Goal: Check status: Check status

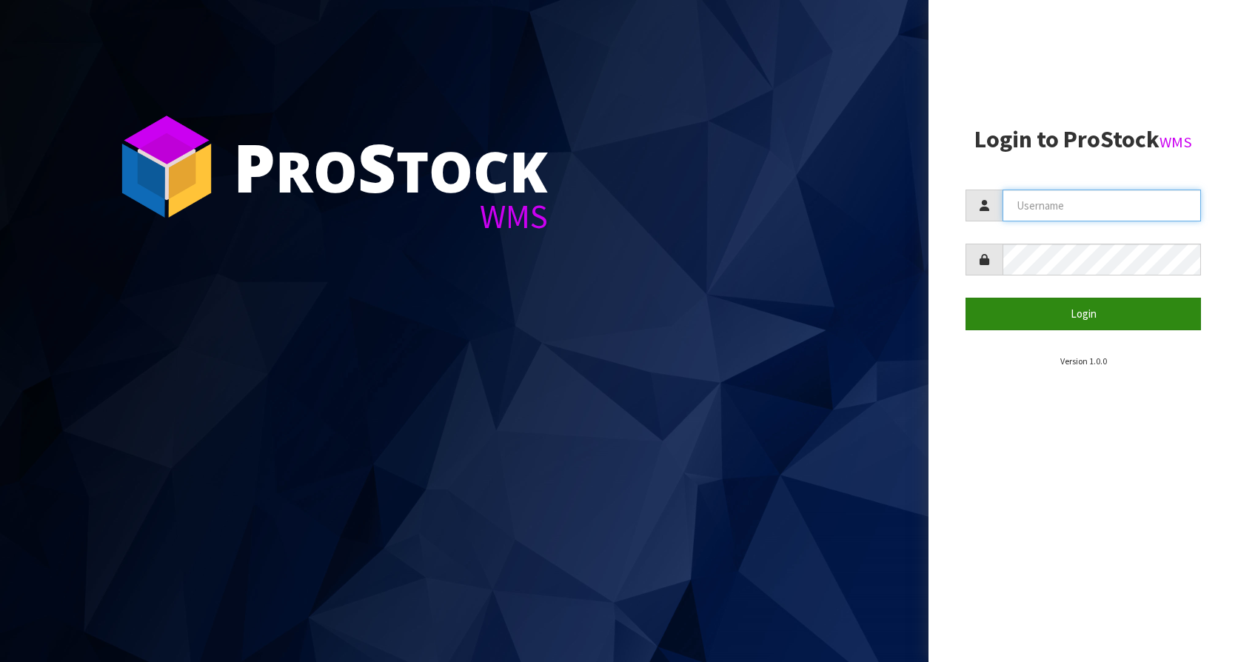
type input "KitchenAid"
click at [1086, 318] on button "Login" at bounding box center [1084, 314] width 236 height 32
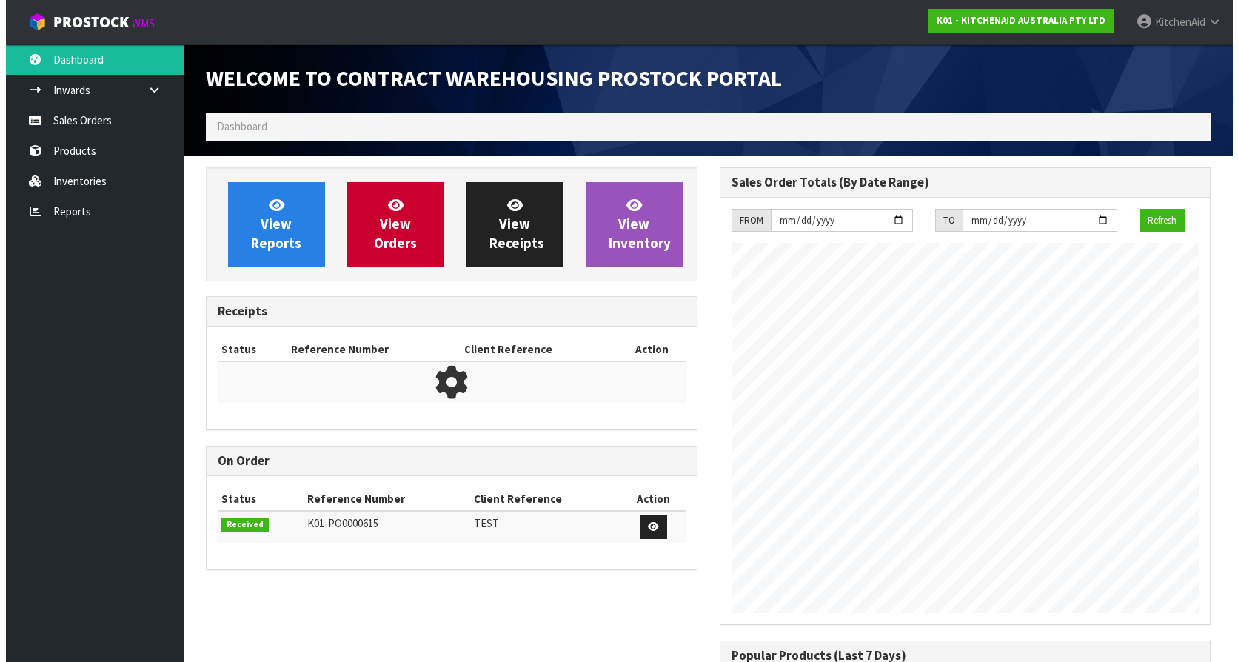
scroll to position [821, 513]
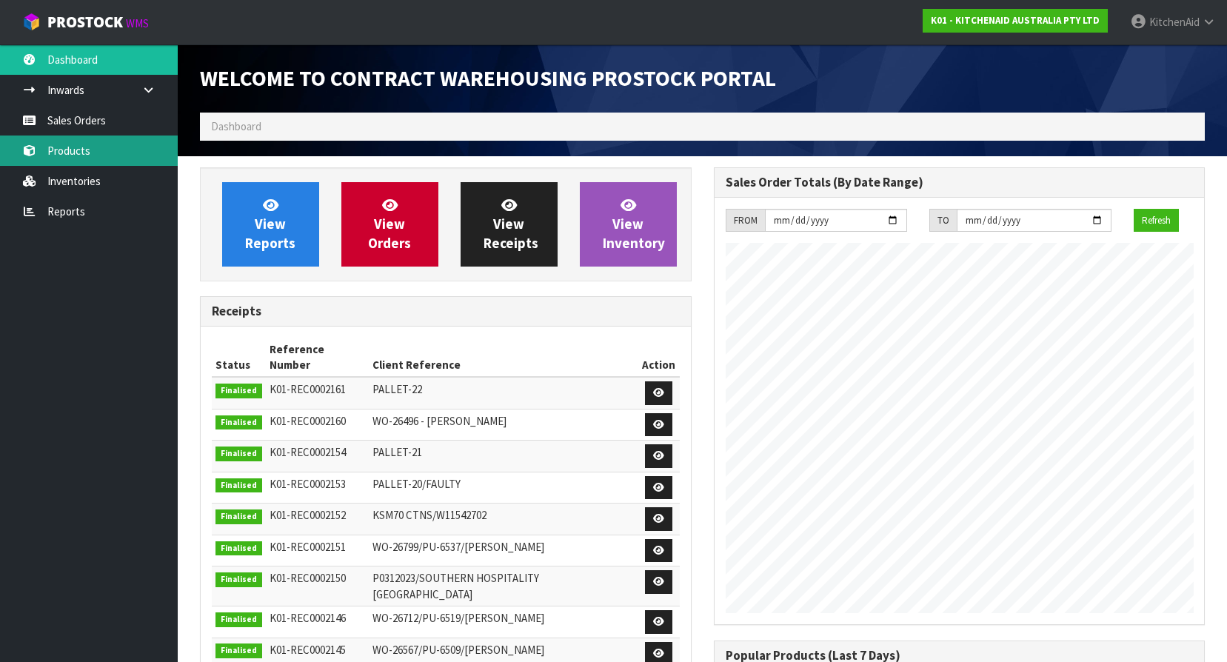
click at [79, 153] on link "Products" at bounding box center [89, 151] width 178 height 30
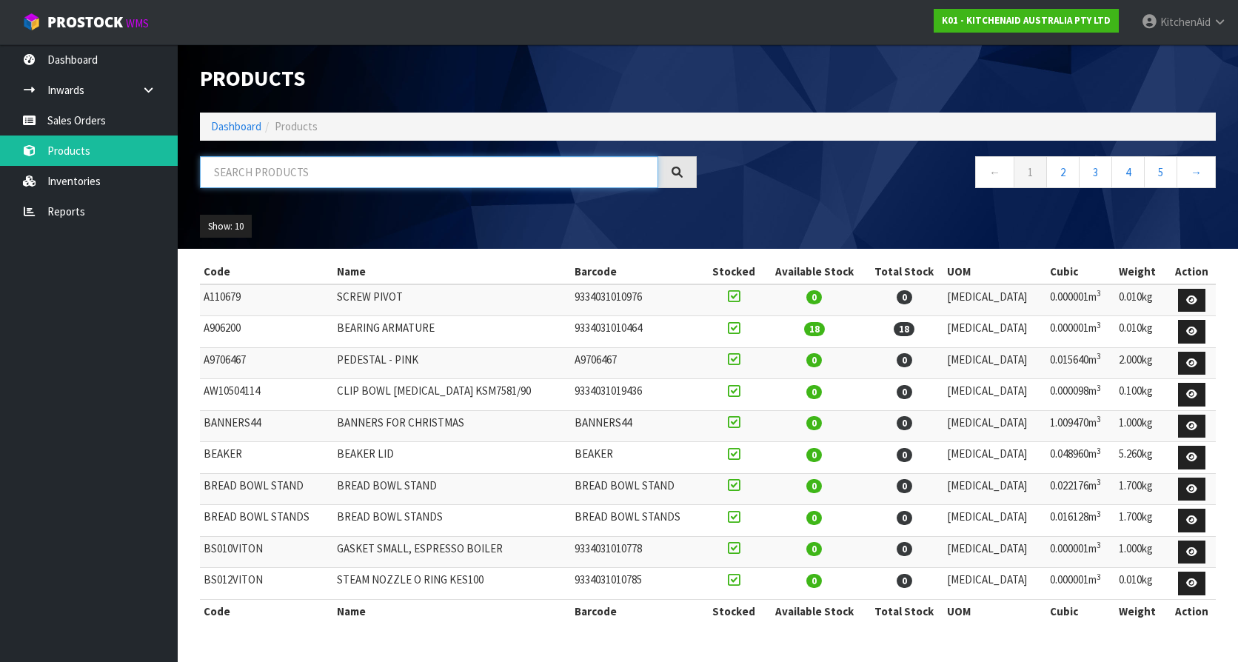
click at [347, 180] on input "text" at bounding box center [429, 172] width 458 height 32
paste input "KSM35WW"
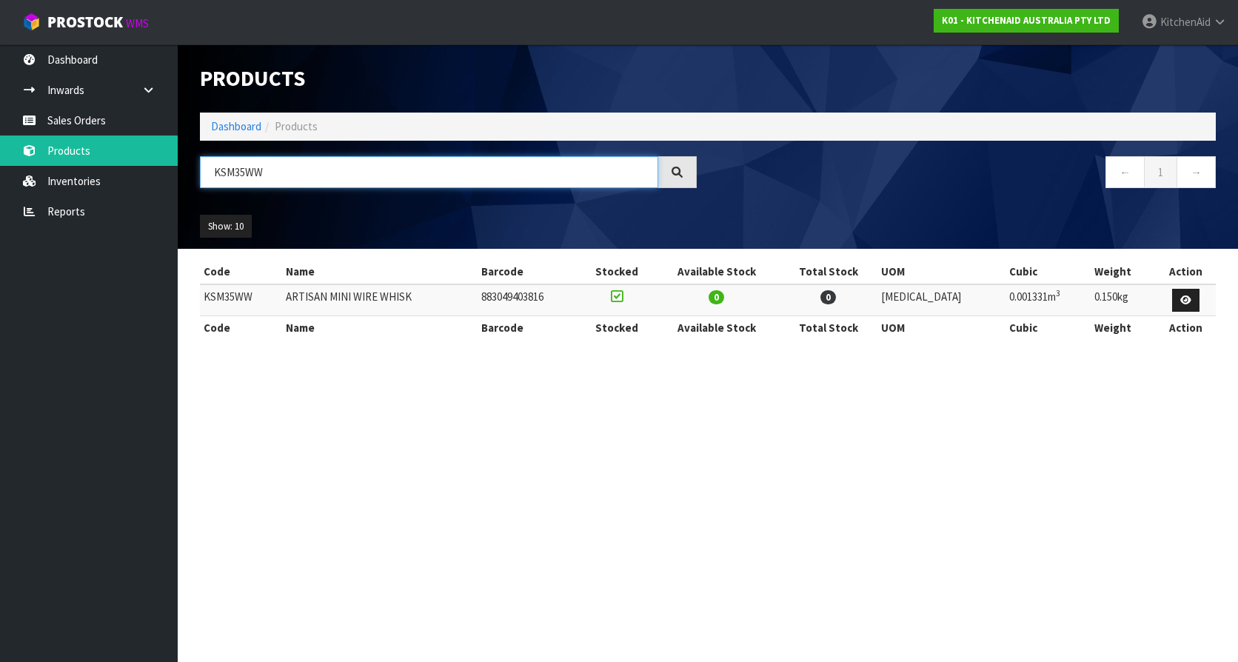
type input "KSM35WW"
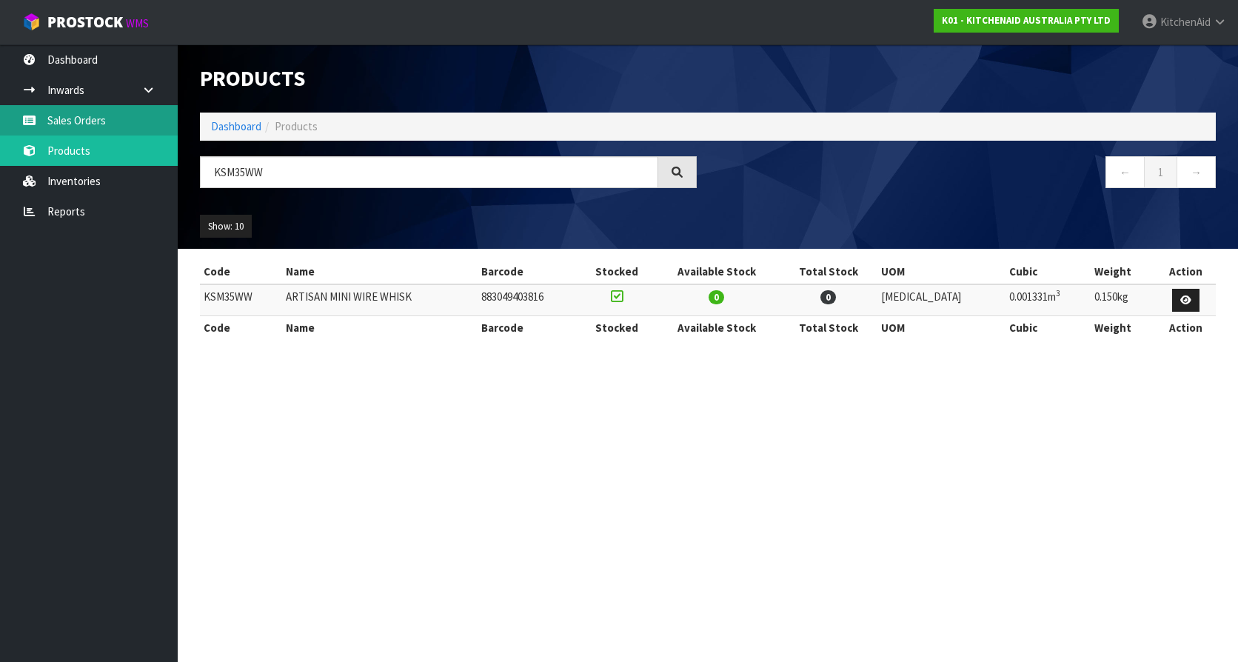
click at [70, 116] on link "Sales Orders" at bounding box center [89, 120] width 178 height 30
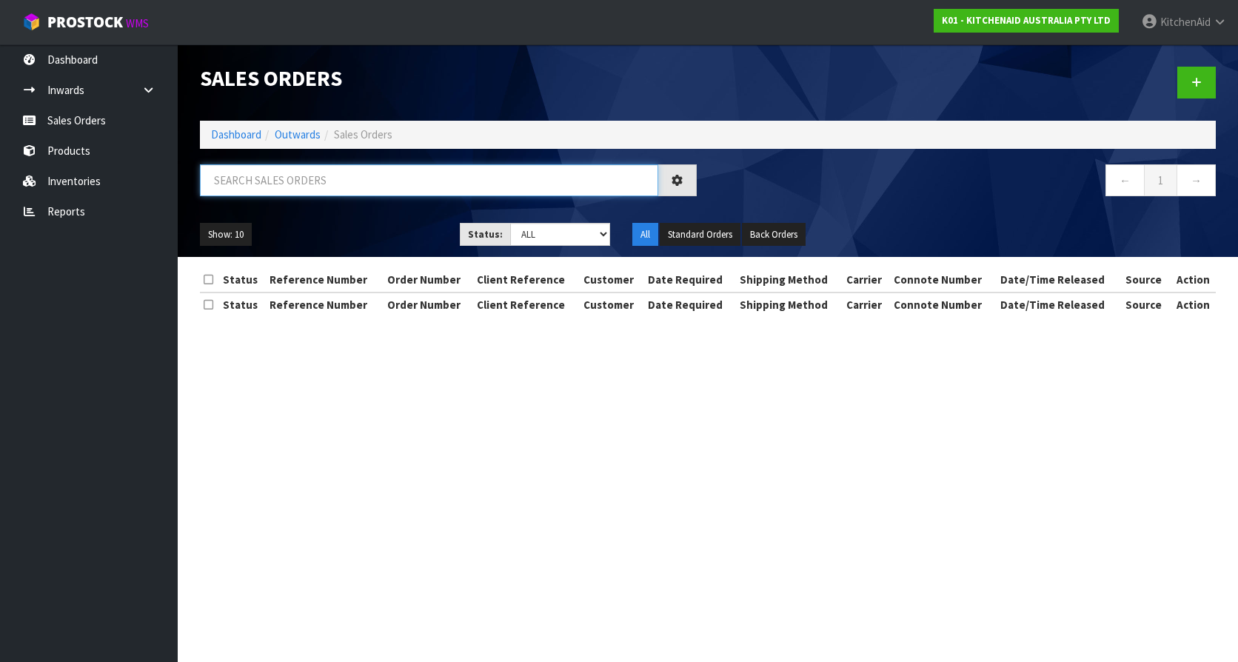
click at [442, 190] on input "text" at bounding box center [429, 180] width 458 height 32
paste input "KAAA-29528"
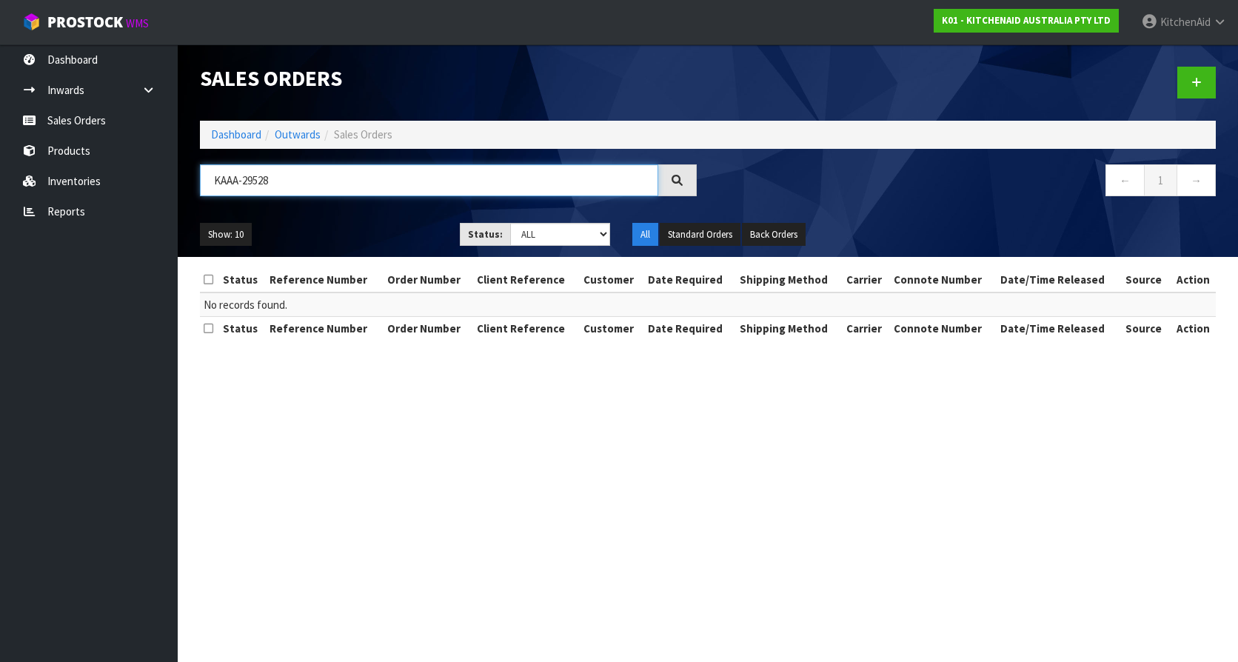
drag, startPoint x: 314, startPoint y: 187, endPoint x: 209, endPoint y: 187, distance: 105.2
click at [209, 187] on input "KAAA-29528" at bounding box center [429, 180] width 458 height 32
paste input "0000011952"
click at [311, 179] on input "0000011952" at bounding box center [429, 180] width 458 height 32
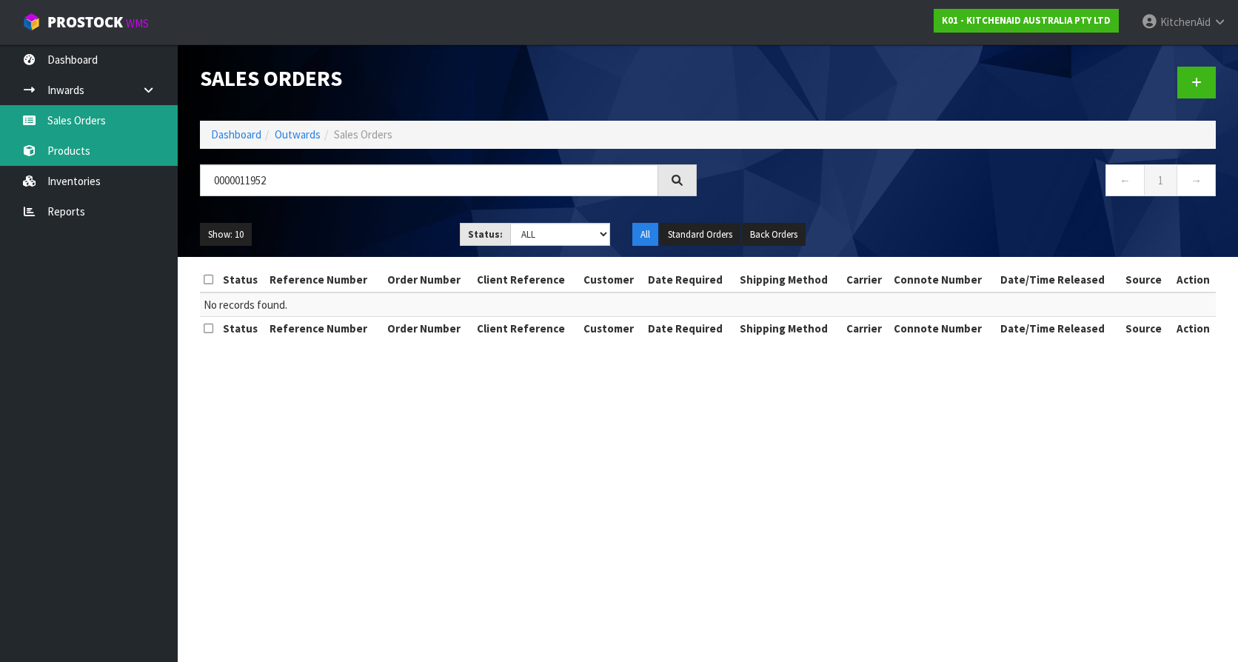
drag, startPoint x: 104, startPoint y: 135, endPoint x: 162, endPoint y: 149, distance: 59.5
click at [104, 135] on link "Sales Orders" at bounding box center [89, 120] width 178 height 30
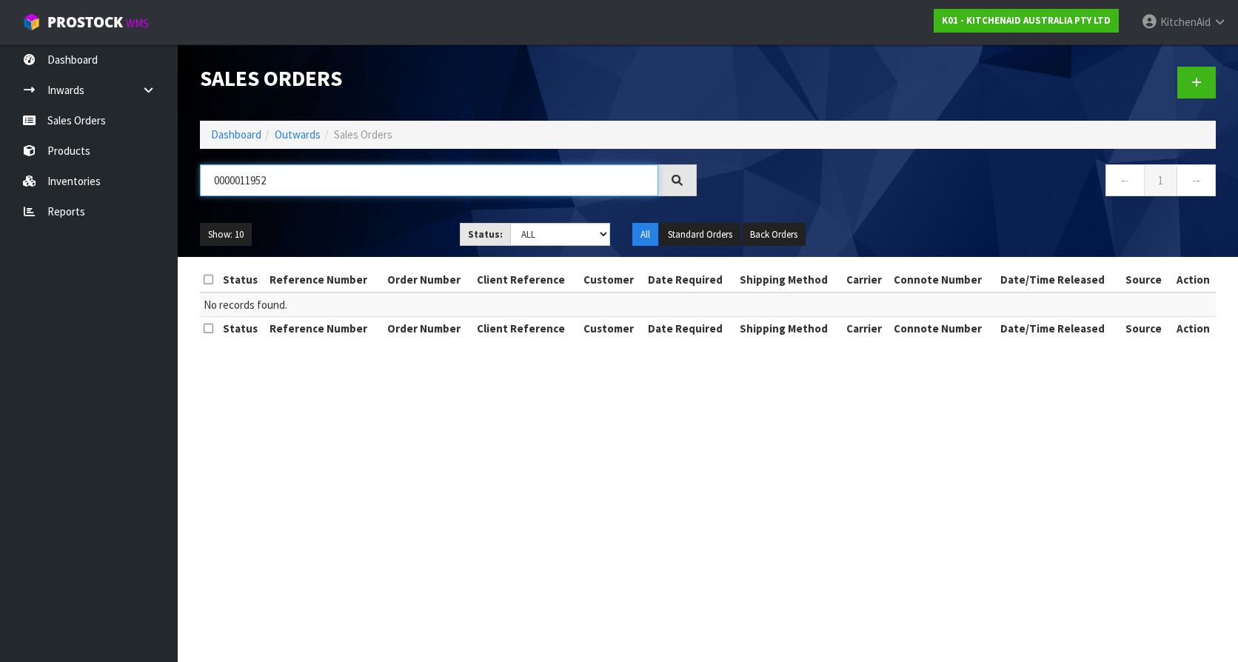
drag, startPoint x: 296, startPoint y: 179, endPoint x: 197, endPoint y: 173, distance: 98.7
click at [197, 173] on div "0000011952" at bounding box center [448, 185] width 519 height 43
paste input "[PERSON_NAME]"
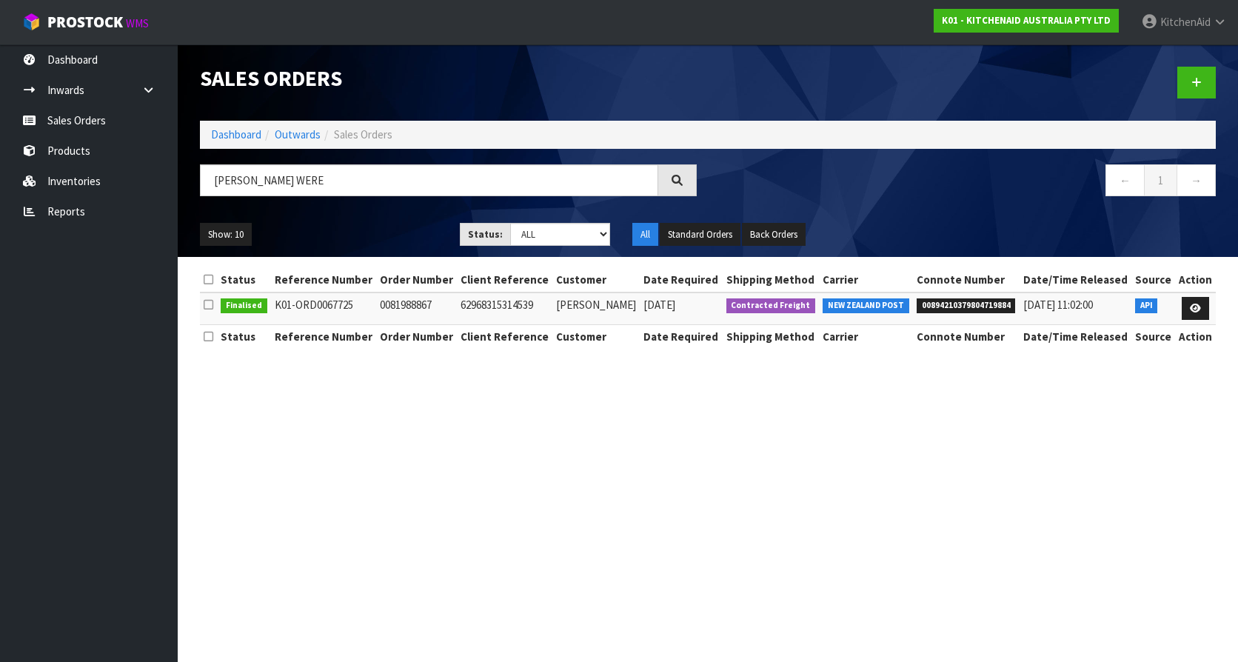
click at [979, 302] on span "00894210379804719884" at bounding box center [966, 305] width 99 height 15
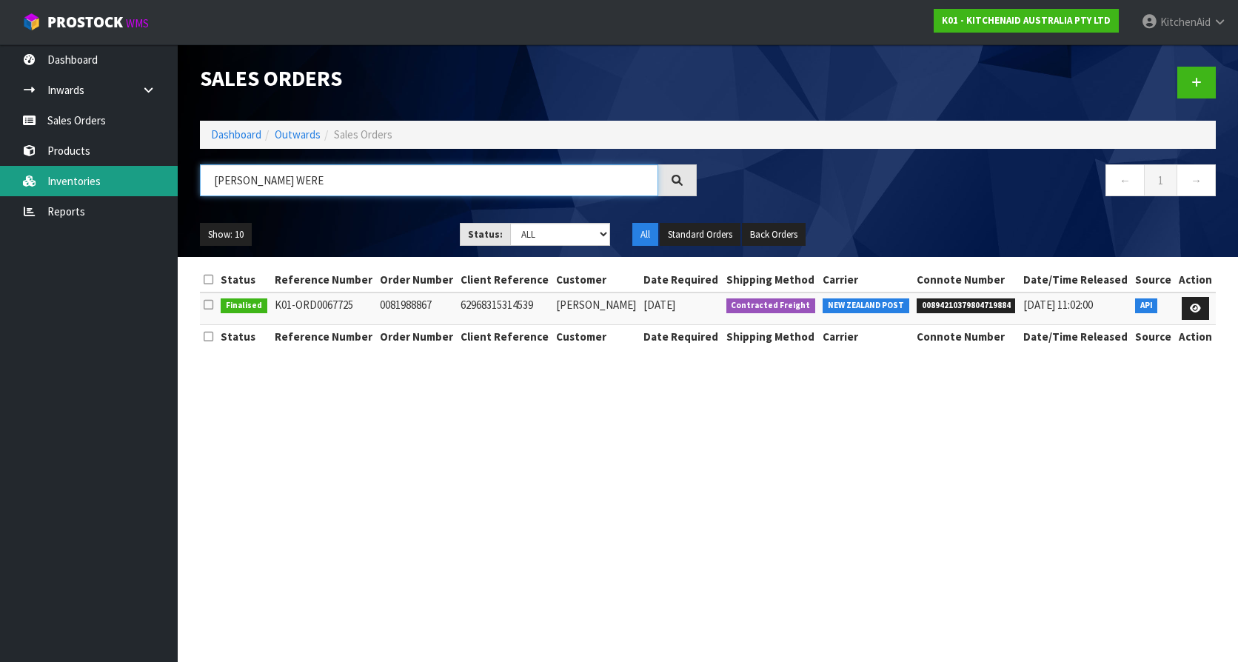
drag, startPoint x: 317, startPoint y: 181, endPoint x: 176, endPoint y: 181, distance: 140.7
click at [176, 181] on body "Toggle navigation ProStock WMS K01 - KITCHENAID AUSTRALIA PTY LTD [GEOGRAPHIC_D…" at bounding box center [619, 331] width 1238 height 662
paste input "KAAA-29667"
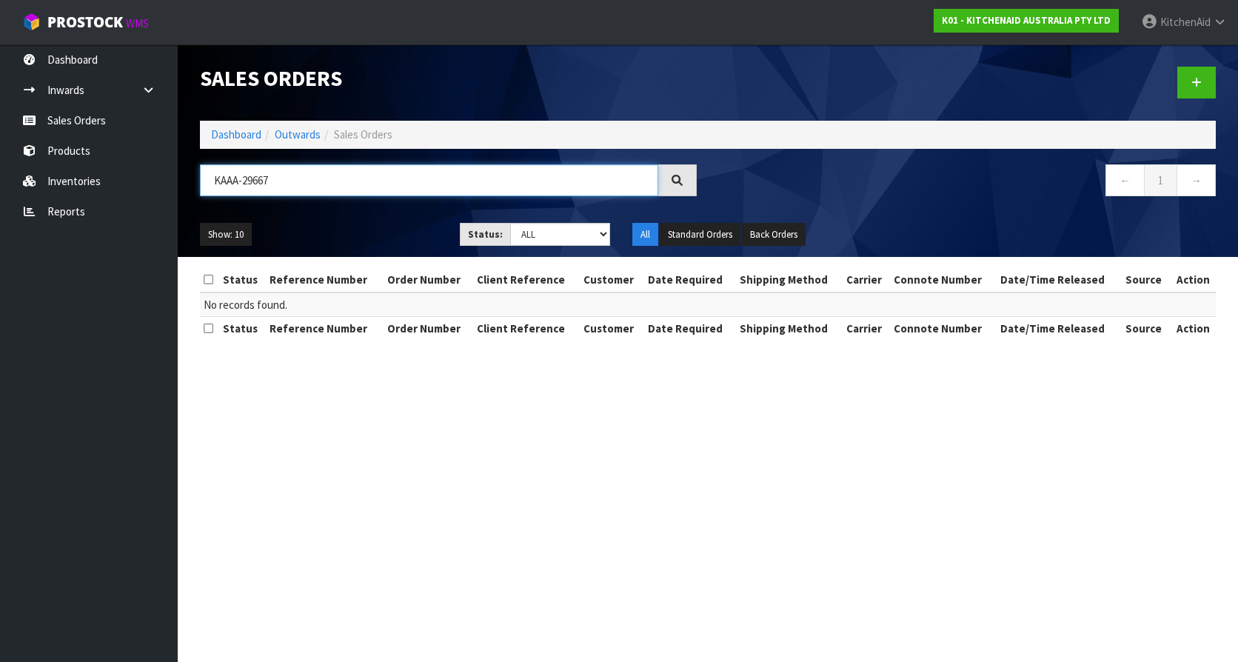
drag, startPoint x: 313, startPoint y: 179, endPoint x: 199, endPoint y: 173, distance: 113.5
click at [199, 173] on div "KAAA-29667" at bounding box center [448, 185] width 519 height 43
paste input "[PERSON_NAME]"
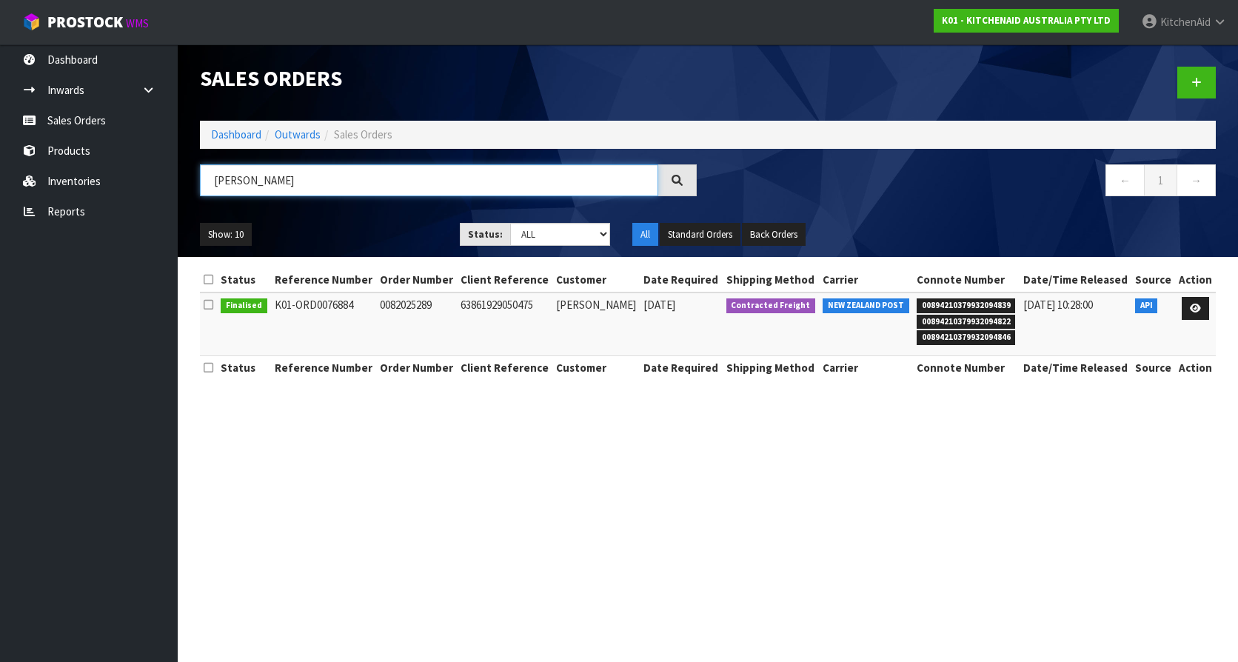
type input "[PERSON_NAME]"
